Goal: Task Accomplishment & Management: Manage account settings

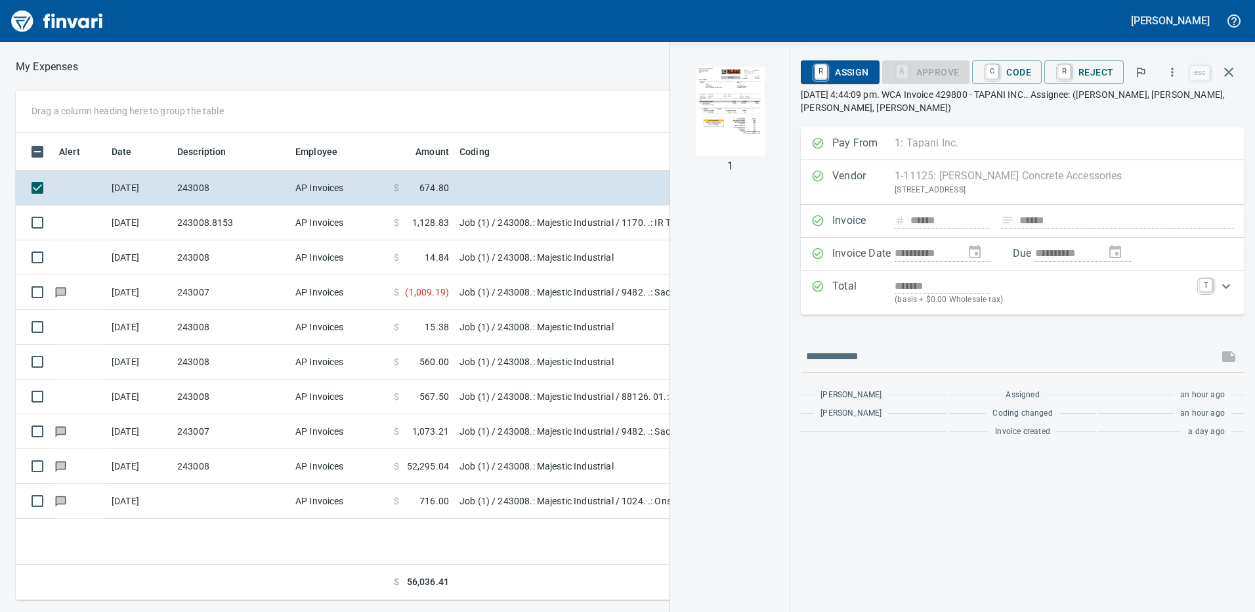
scroll to position [458, 886]
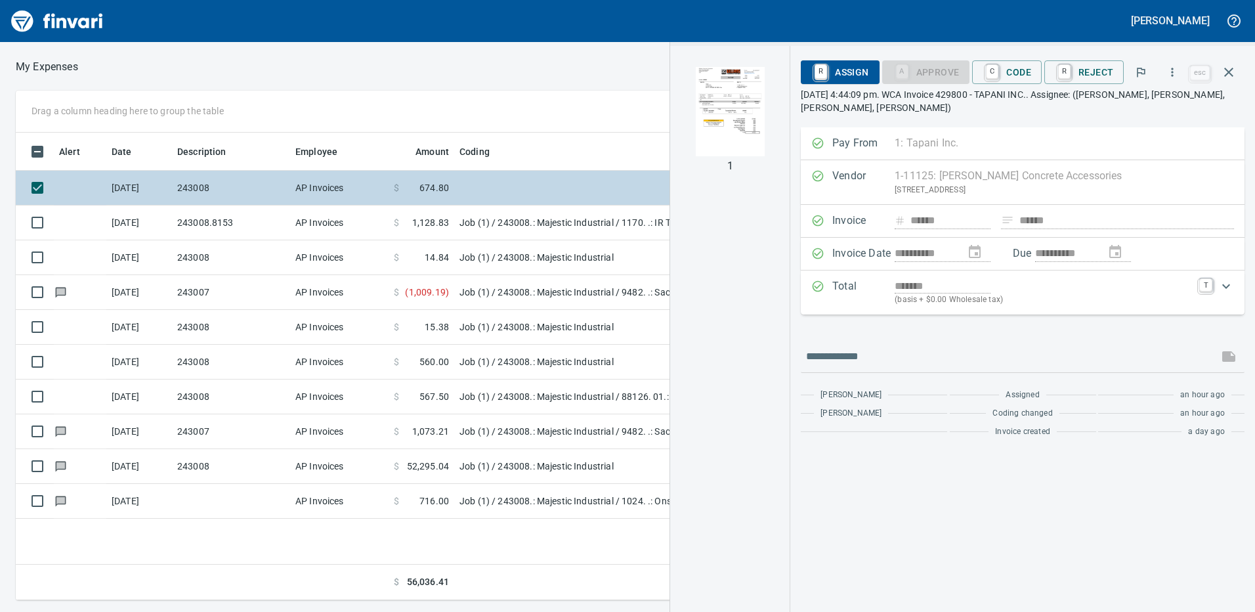
click at [469, 188] on td at bounding box center [618, 188] width 328 height 35
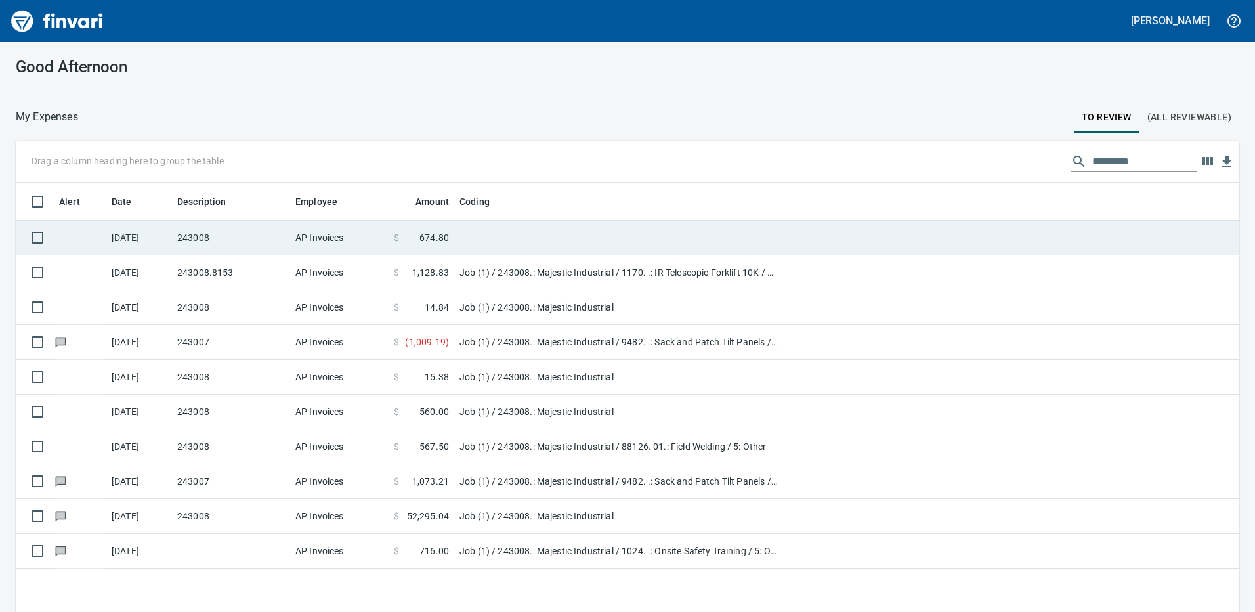
scroll to position [1, 1]
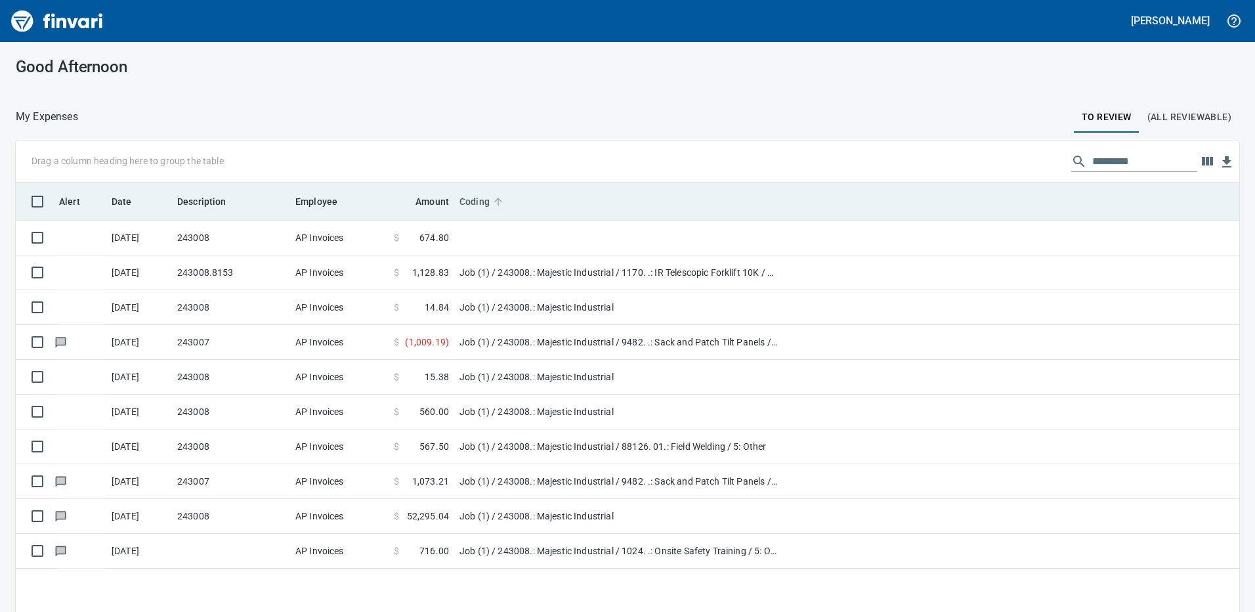
click at [488, 201] on span "Coding" at bounding box center [475, 202] width 30 height 16
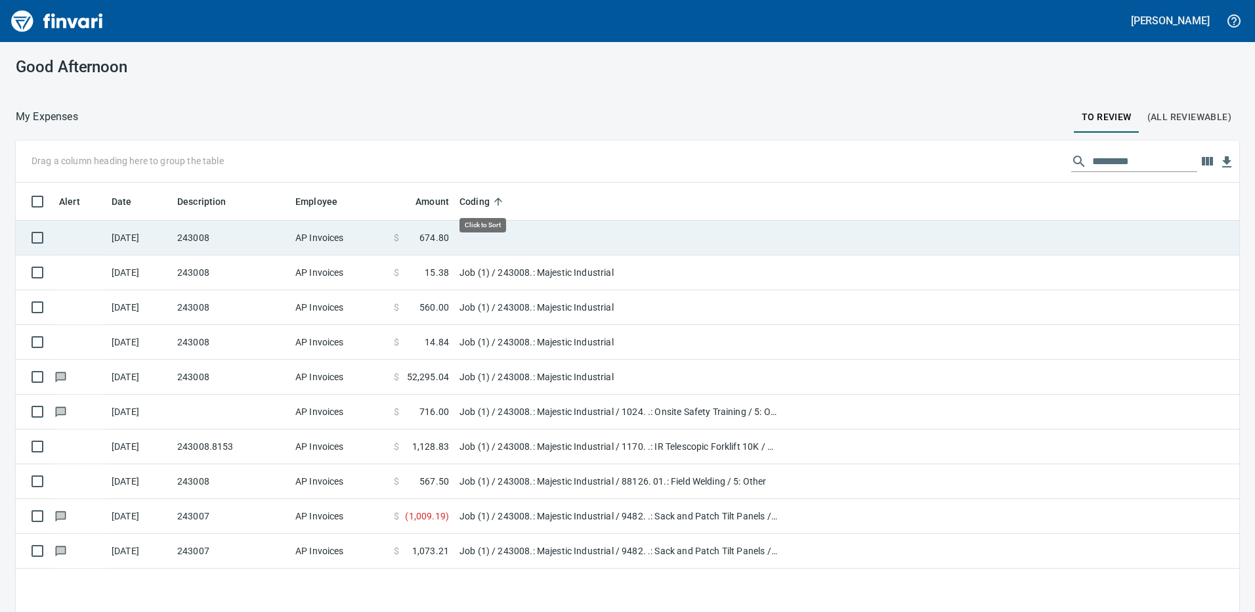
scroll to position [458, 1204]
click at [498, 244] on td at bounding box center [618, 238] width 328 height 35
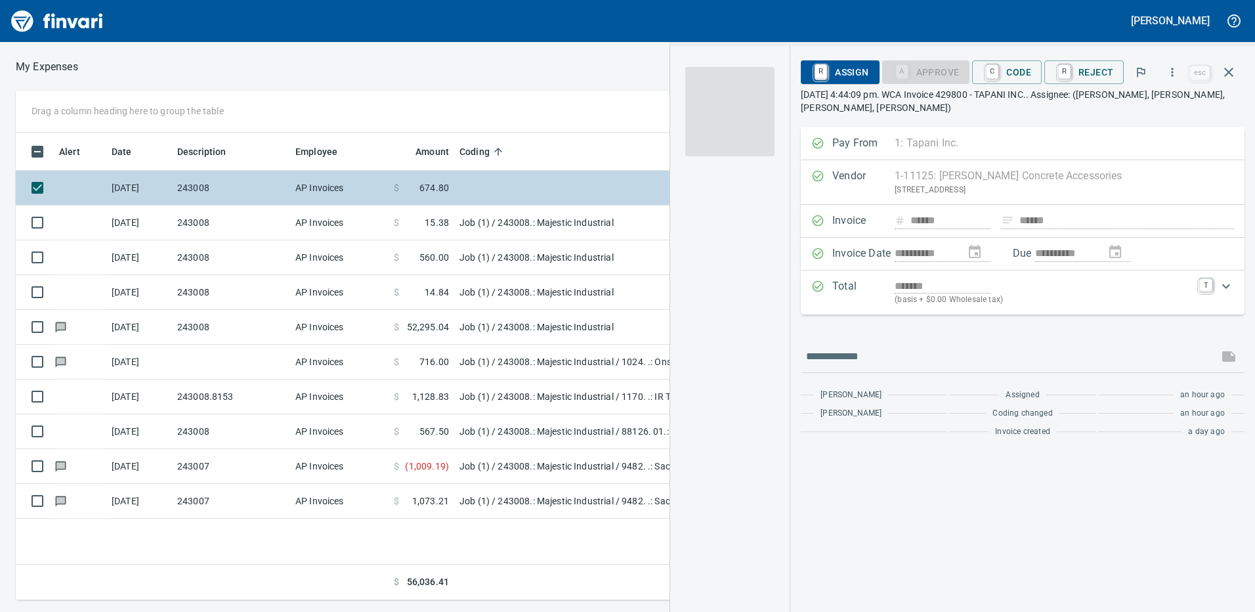
scroll to position [458, 886]
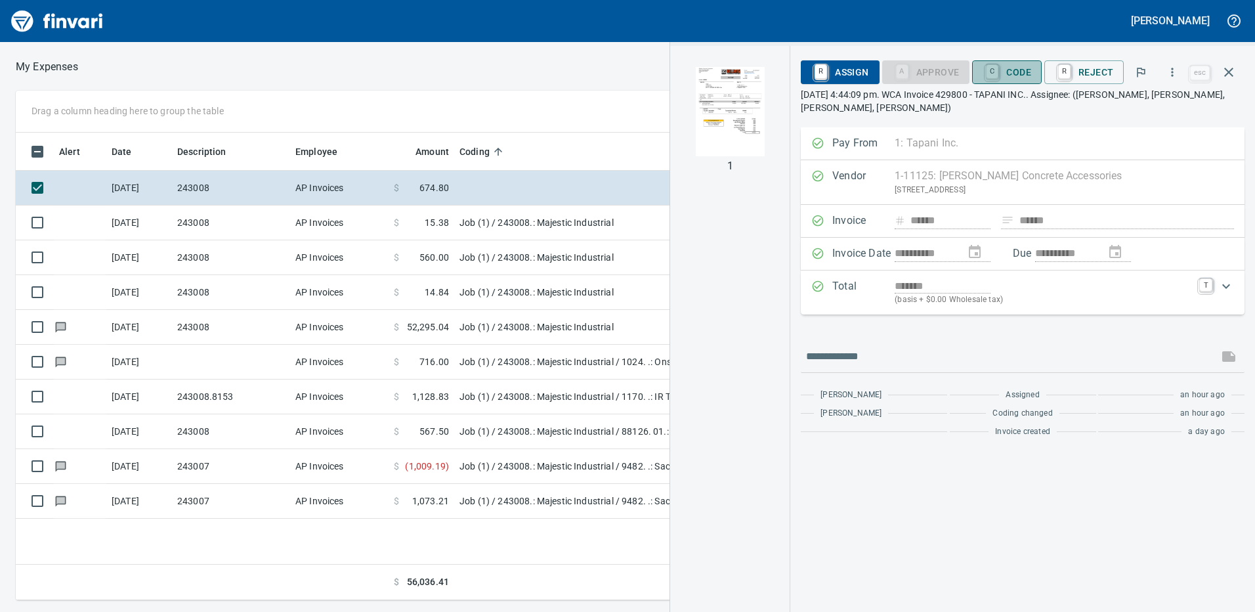
click at [1014, 71] on span "C Code" at bounding box center [1007, 72] width 49 height 22
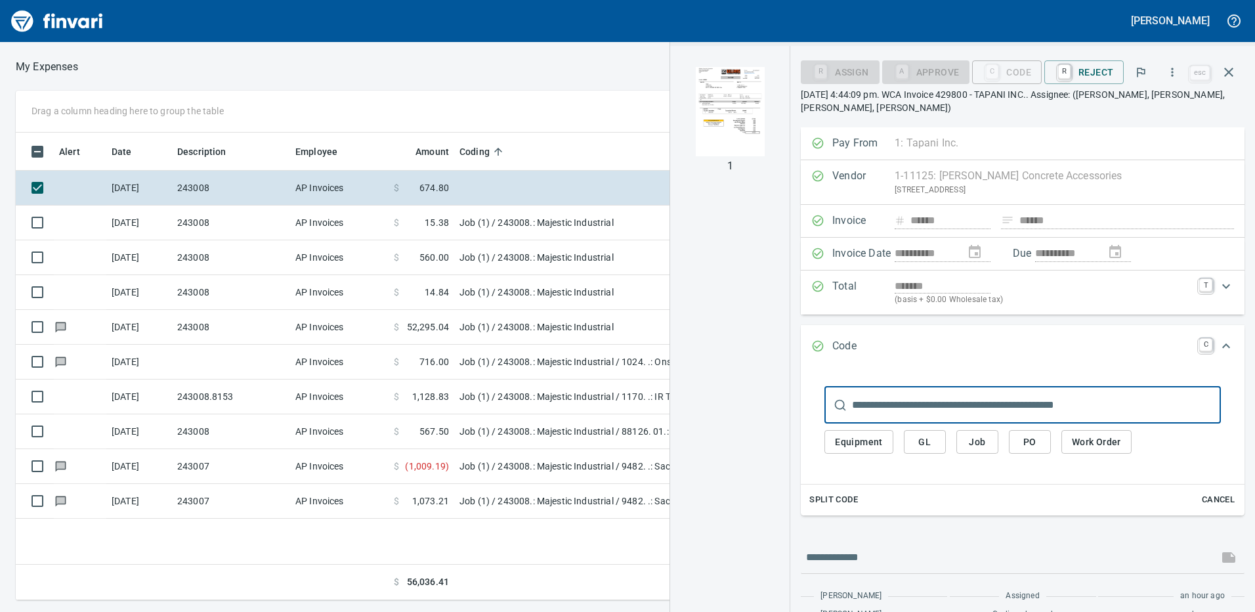
click at [993, 442] on button "Job" at bounding box center [977, 442] width 42 height 24
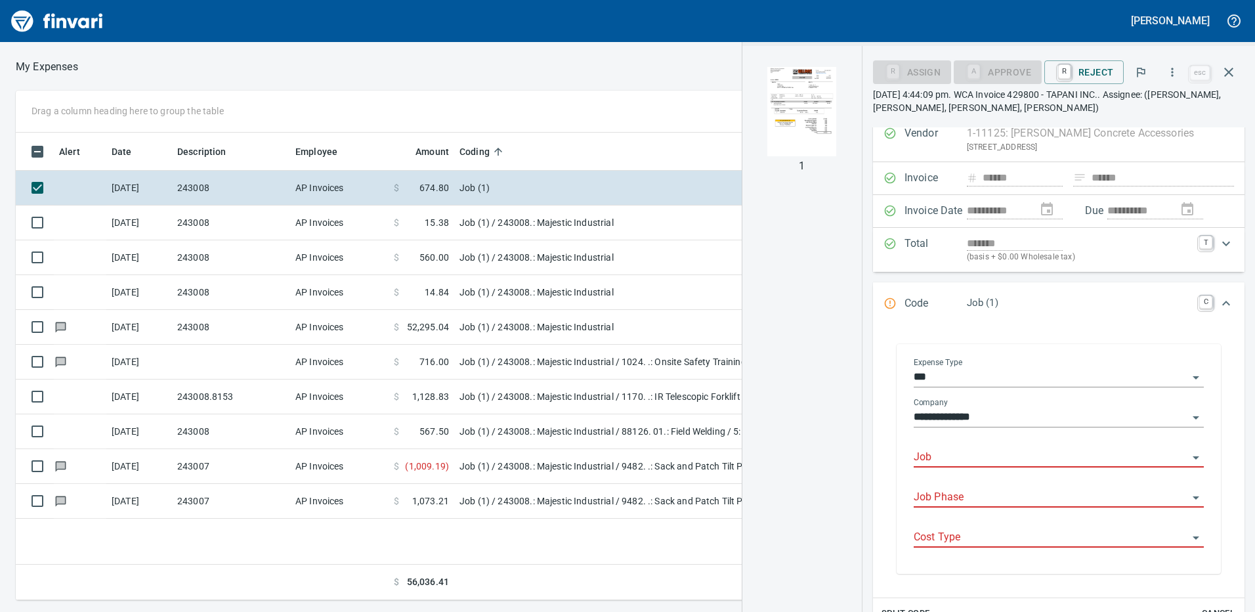
scroll to position [66, 0]
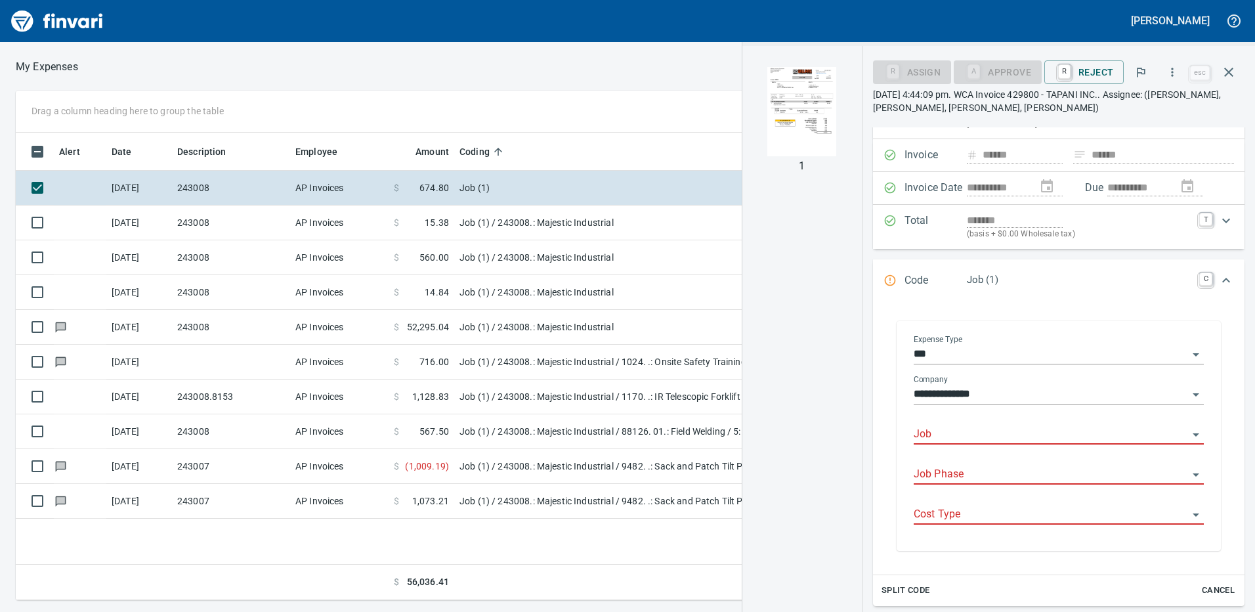
click at [945, 433] on input "Job" at bounding box center [1051, 434] width 274 height 18
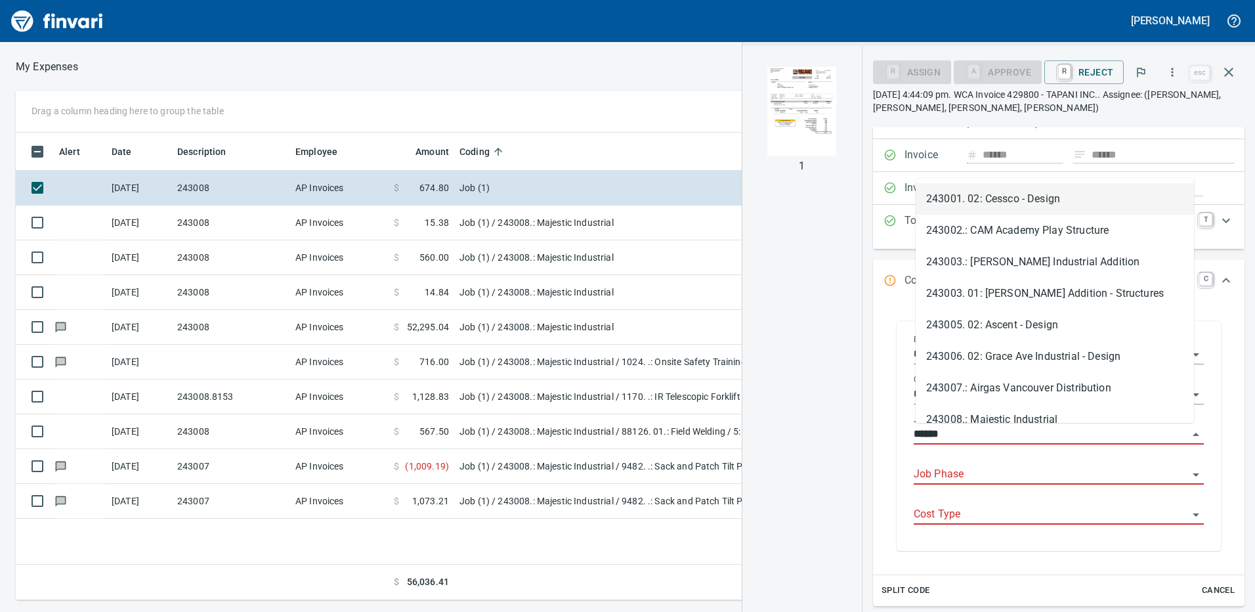
scroll to position [458, 886]
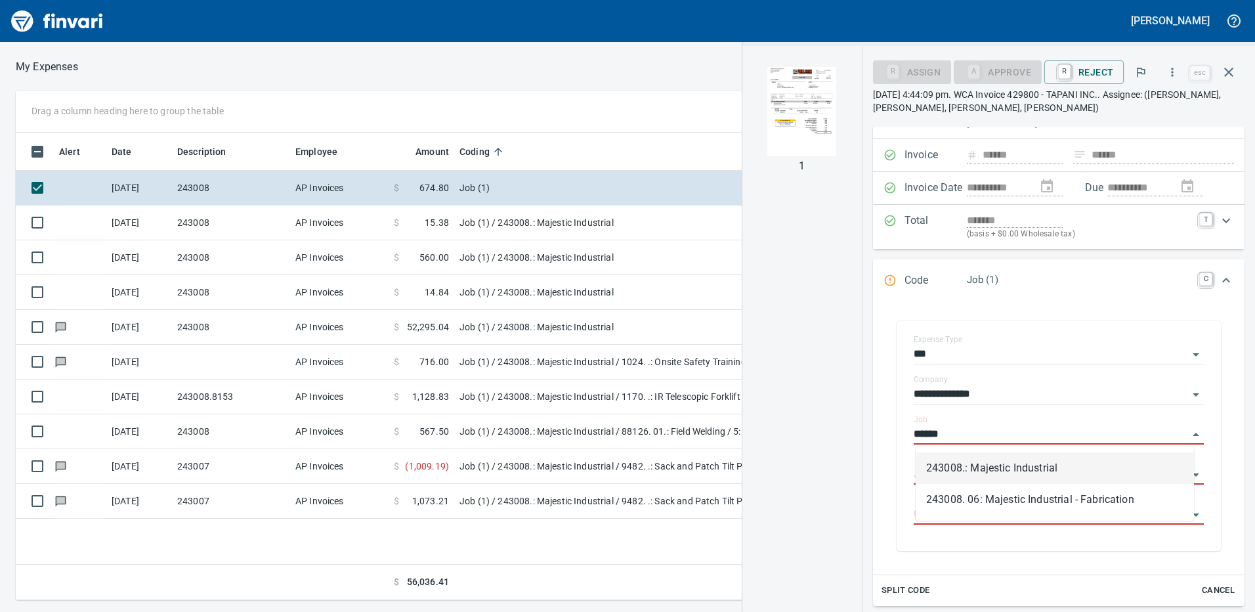
click at [977, 461] on li "243008.: Majestic Industrial" at bounding box center [1055, 468] width 278 height 32
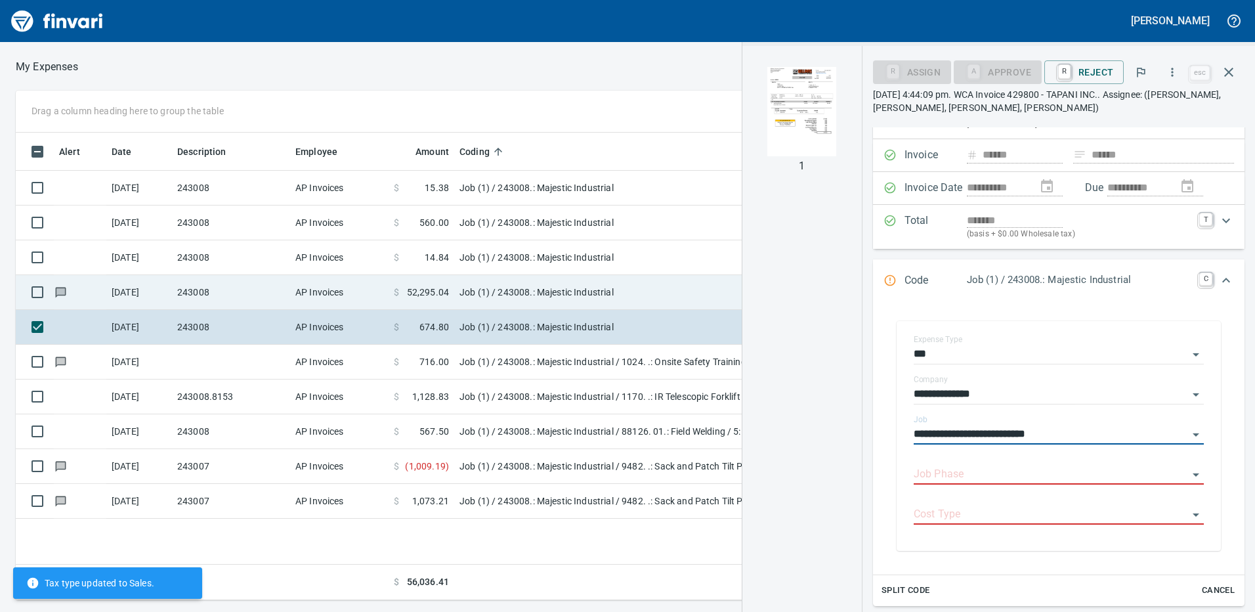
type input "**********"
click at [334, 275] on td "AP Invoices" at bounding box center [339, 292] width 98 height 35
